Goal: Check status: Check status

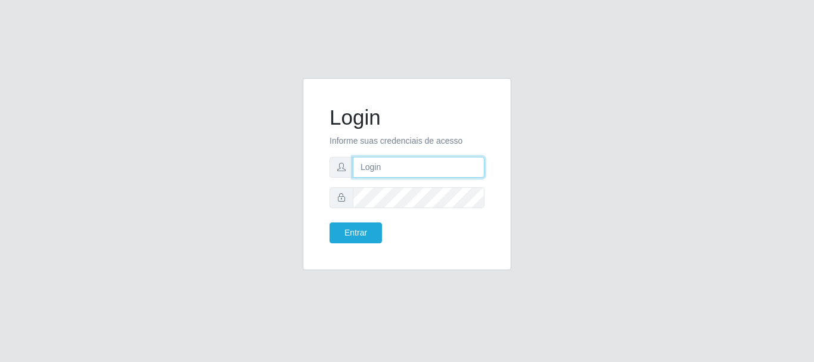
click at [387, 167] on input "text" at bounding box center [419, 167] width 132 height 21
type input "Ubiratan@confglacer"
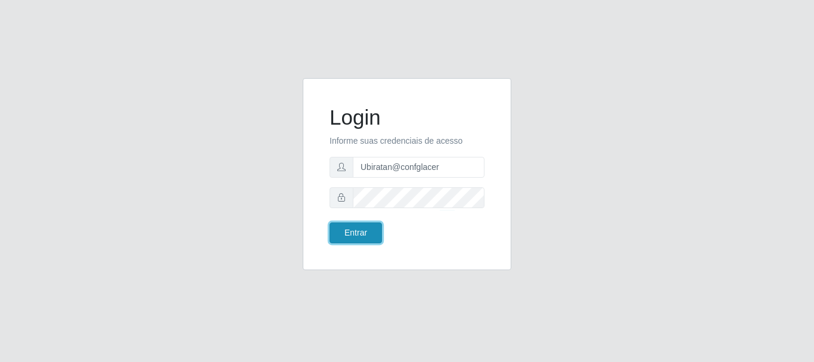
click at [365, 231] on button "Entrar" at bounding box center [356, 232] width 52 height 21
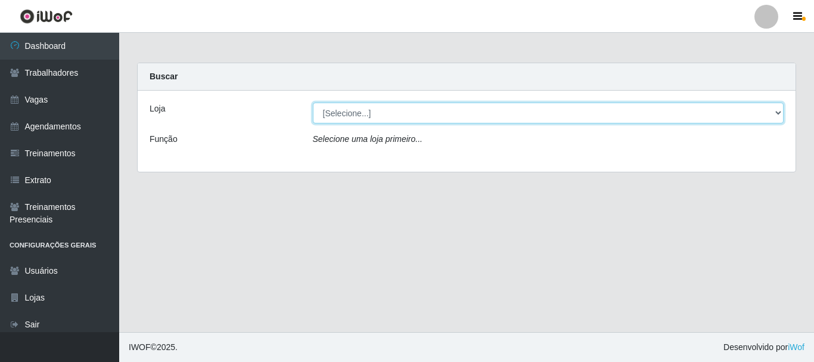
click at [452, 120] on select "[Selecione...] Glace Real Confeitaria" at bounding box center [548, 113] width 471 height 21
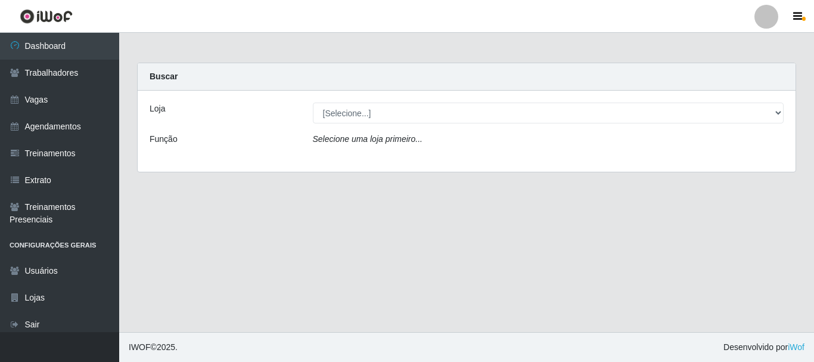
click at [440, 162] on div "Loja [Selecione...] Glace Real Confeitaria Função Selecione uma loja primeiro..." at bounding box center [467, 131] width 658 height 81
click at [414, 101] on div "Loja [Selecione...] Glace Real Confeitaria Função Selecione uma loja primeiro..." at bounding box center [467, 131] width 658 height 81
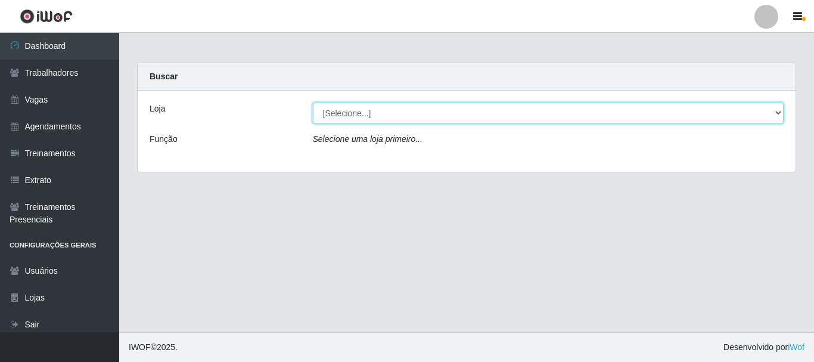
drag, startPoint x: 405, startPoint y: 103, endPoint x: 403, endPoint y: 113, distance: 10.2
click at [405, 103] on select "[Selecione...] Glace Real Confeitaria" at bounding box center [548, 113] width 471 height 21
select select "445"
click at [313, 103] on select "[Selecione...] Glace Real Confeitaria" at bounding box center [548, 113] width 471 height 21
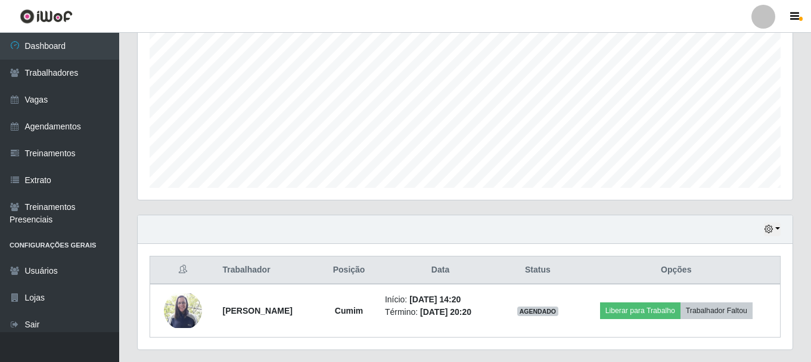
scroll to position [271, 0]
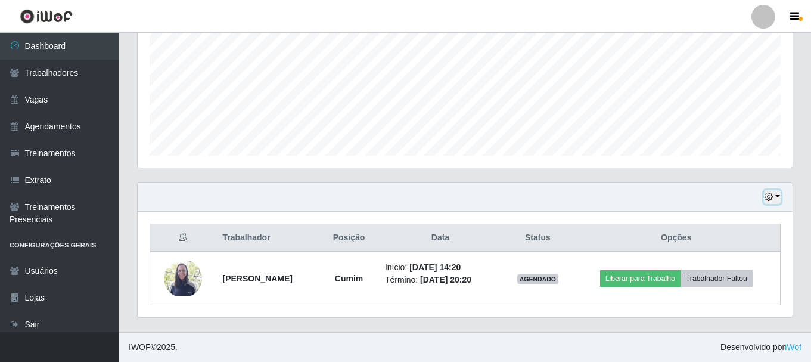
click at [780, 197] on button "button" at bounding box center [772, 197] width 17 height 14
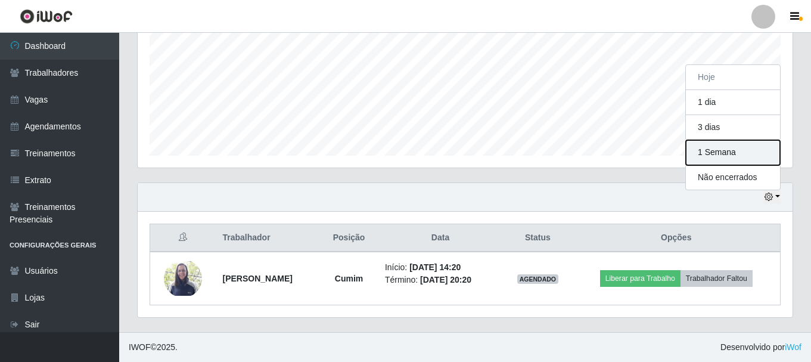
click at [734, 150] on button "1 Semana" at bounding box center [733, 152] width 94 height 25
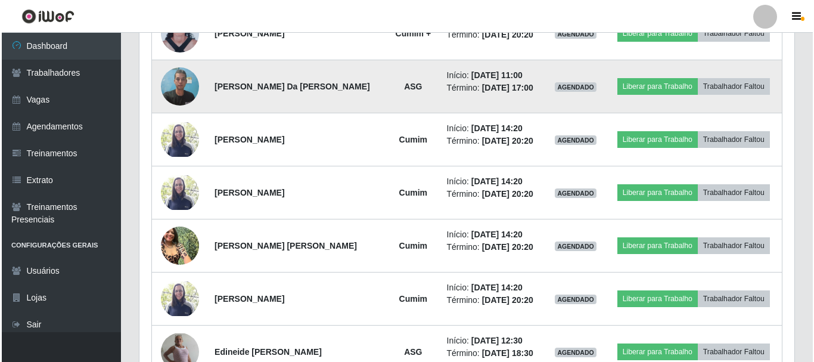
scroll to position [628, 0]
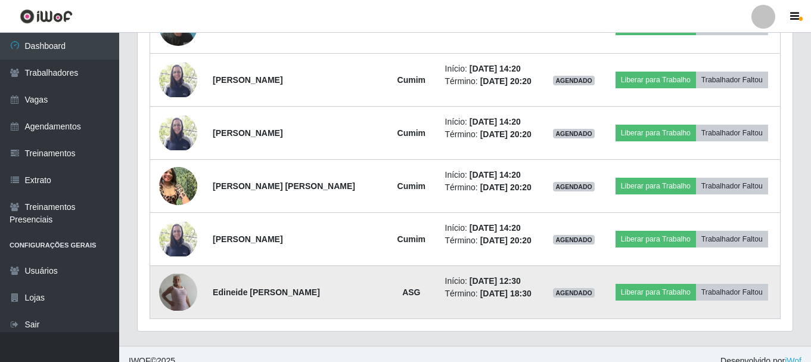
click at [173, 293] on img at bounding box center [178, 292] width 38 height 37
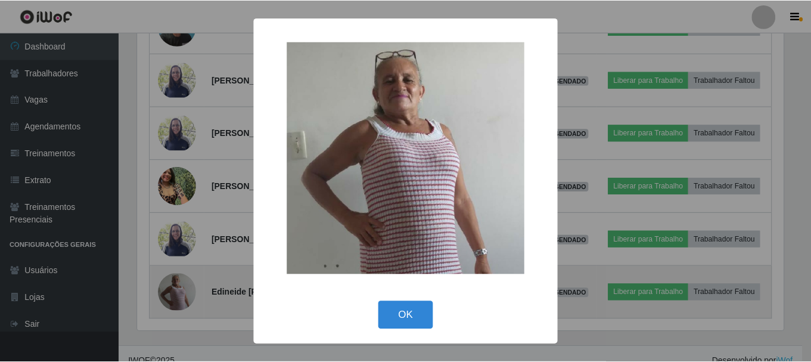
scroll to position [247, 649]
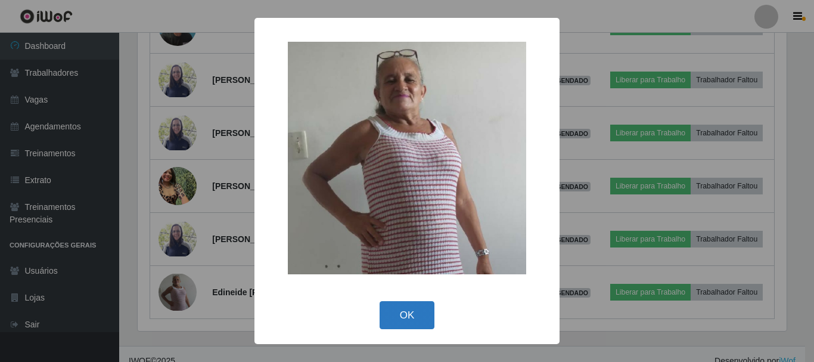
click at [394, 322] on button "OK" at bounding box center [407, 315] width 55 height 28
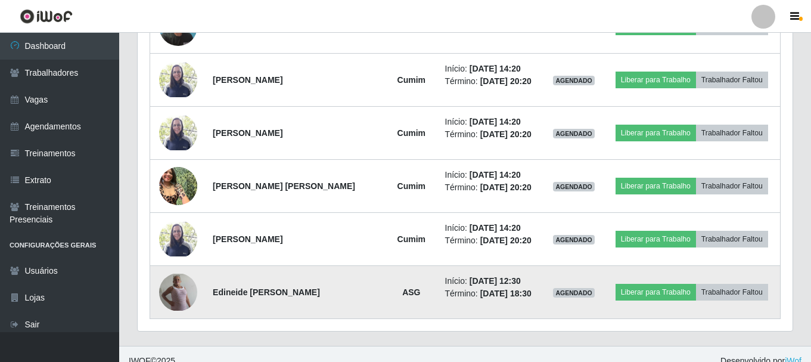
scroll to position [569, 0]
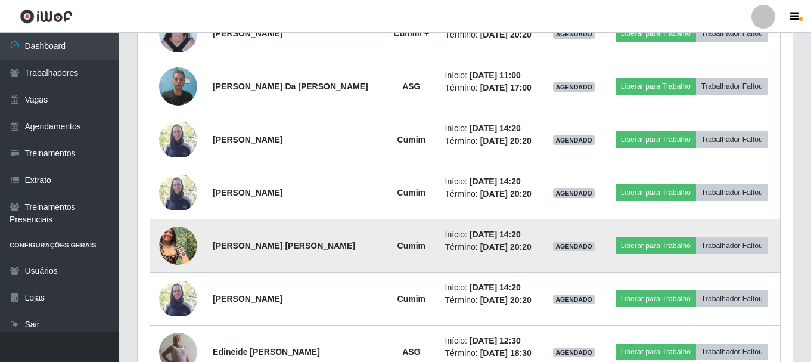
click at [169, 239] on img at bounding box center [178, 245] width 38 height 51
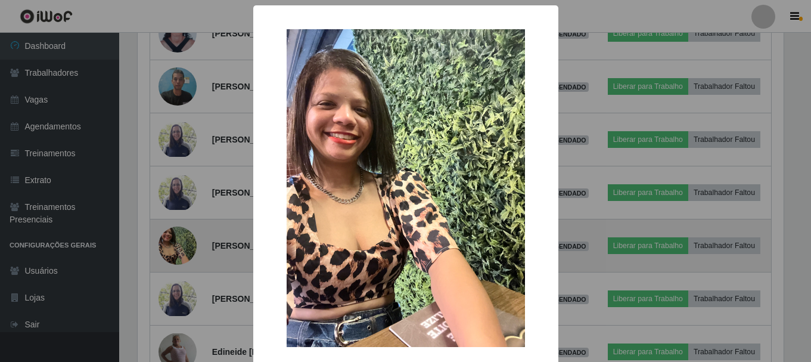
scroll to position [247, 649]
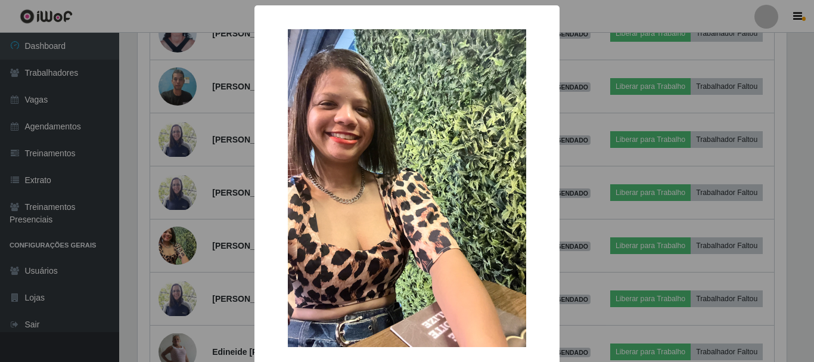
click at [592, 233] on div "× OK Cancel" at bounding box center [407, 181] width 814 height 362
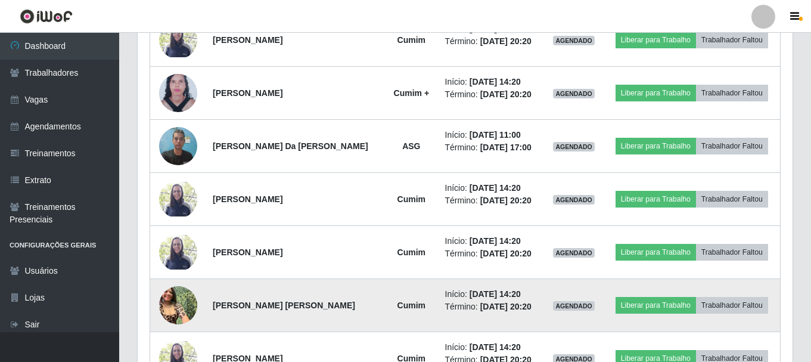
scroll to position [449, 0]
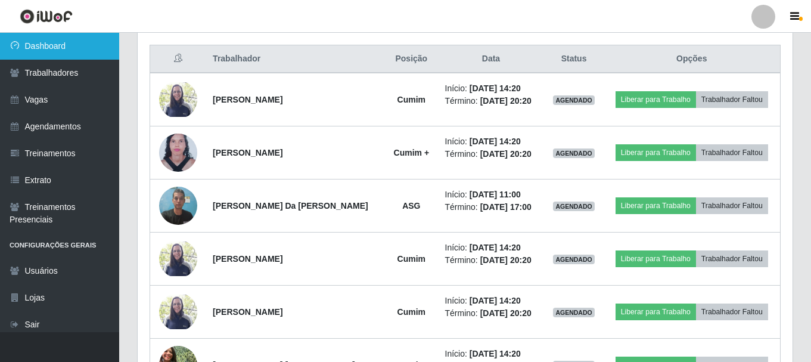
click at [52, 35] on link "Dashboard" at bounding box center [59, 46] width 119 height 27
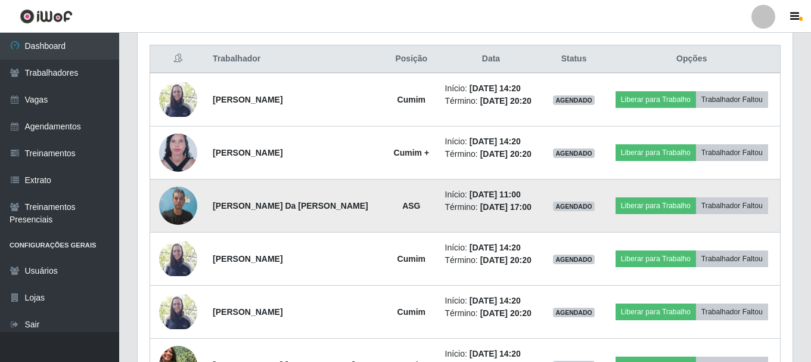
scroll to position [92, 0]
